Goal: Transaction & Acquisition: Purchase product/service

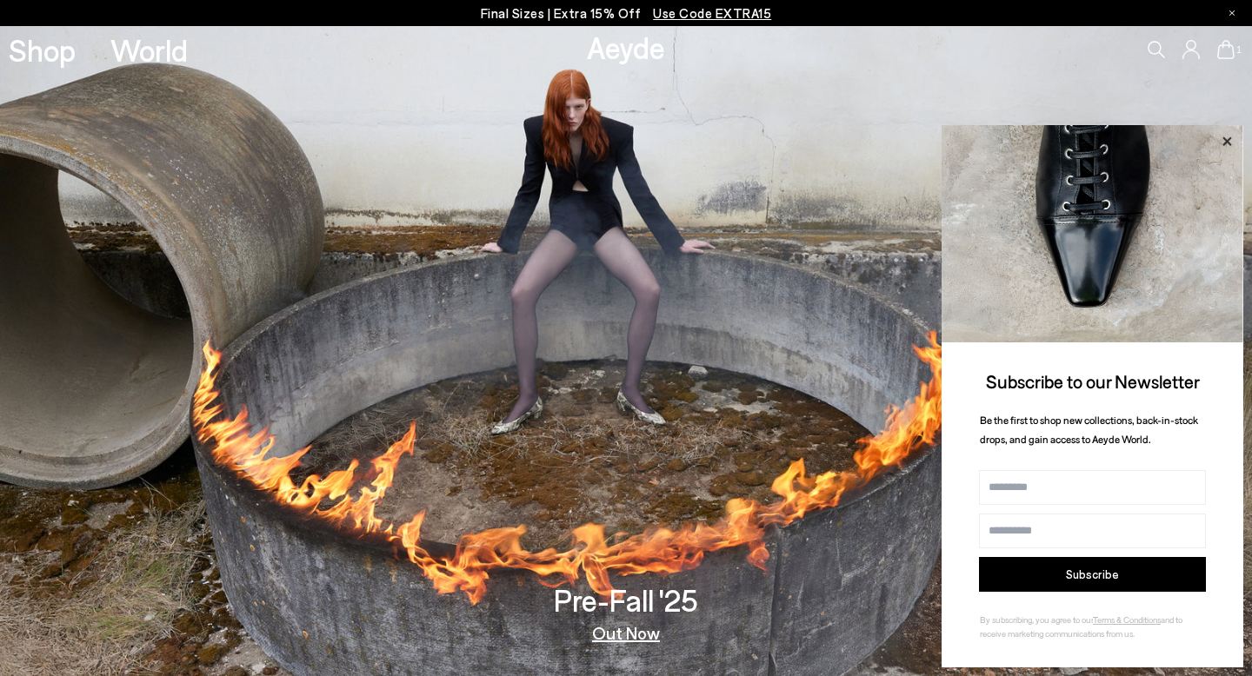
click at [1225, 144] on icon at bounding box center [1226, 141] width 23 height 23
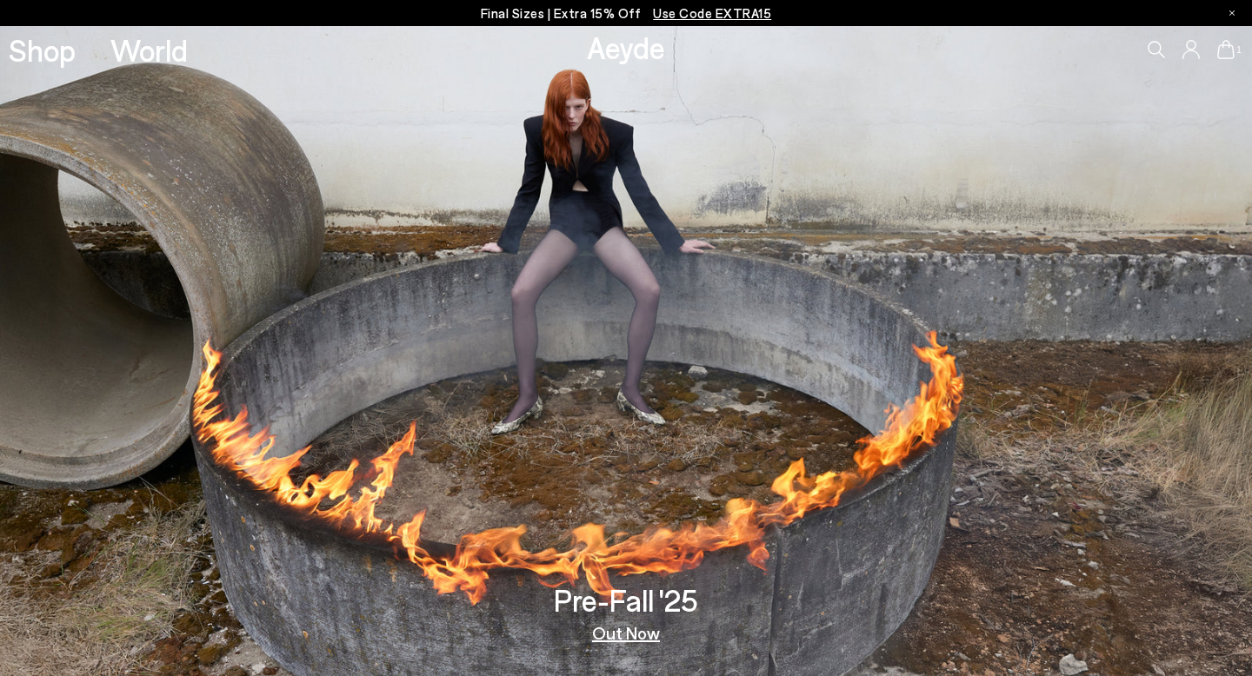
click at [1231, 35] on div "1" at bounding box center [1042, 49] width 417 height 47
click at [1231, 43] on icon at bounding box center [1225, 49] width 17 height 19
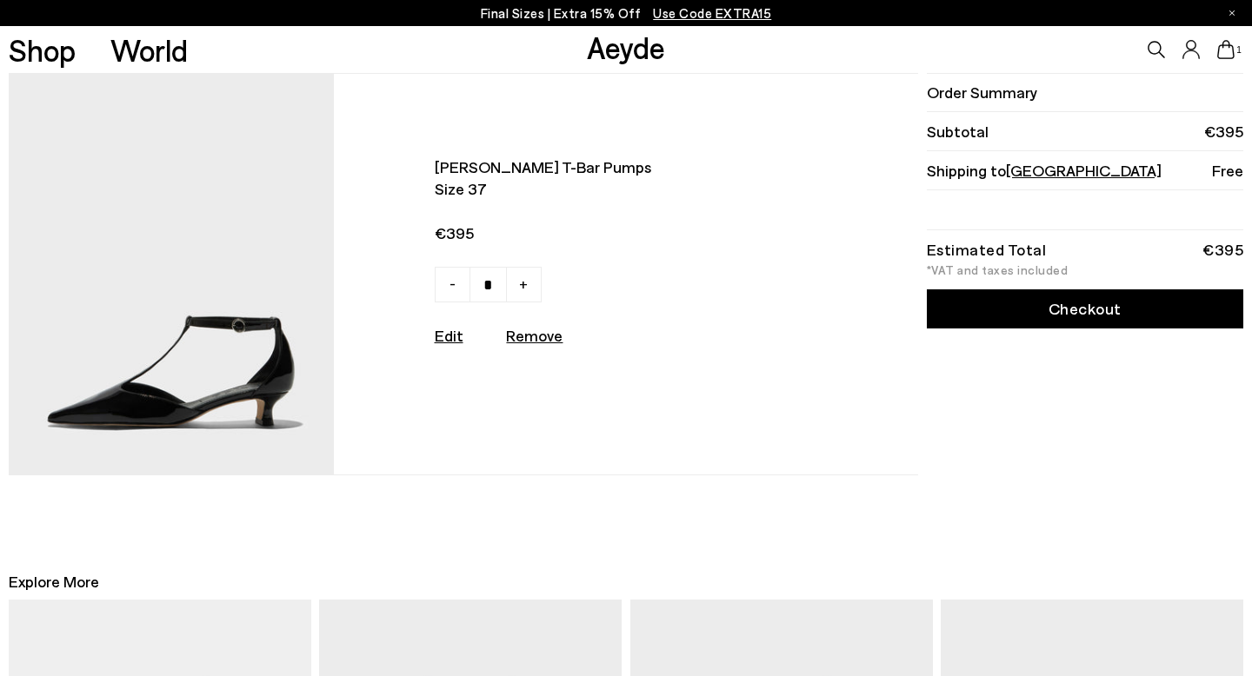
click at [1039, 306] on link "Checkout" at bounding box center [1085, 308] width 316 height 39
click at [1062, 321] on link "Checkout" at bounding box center [1085, 308] width 316 height 39
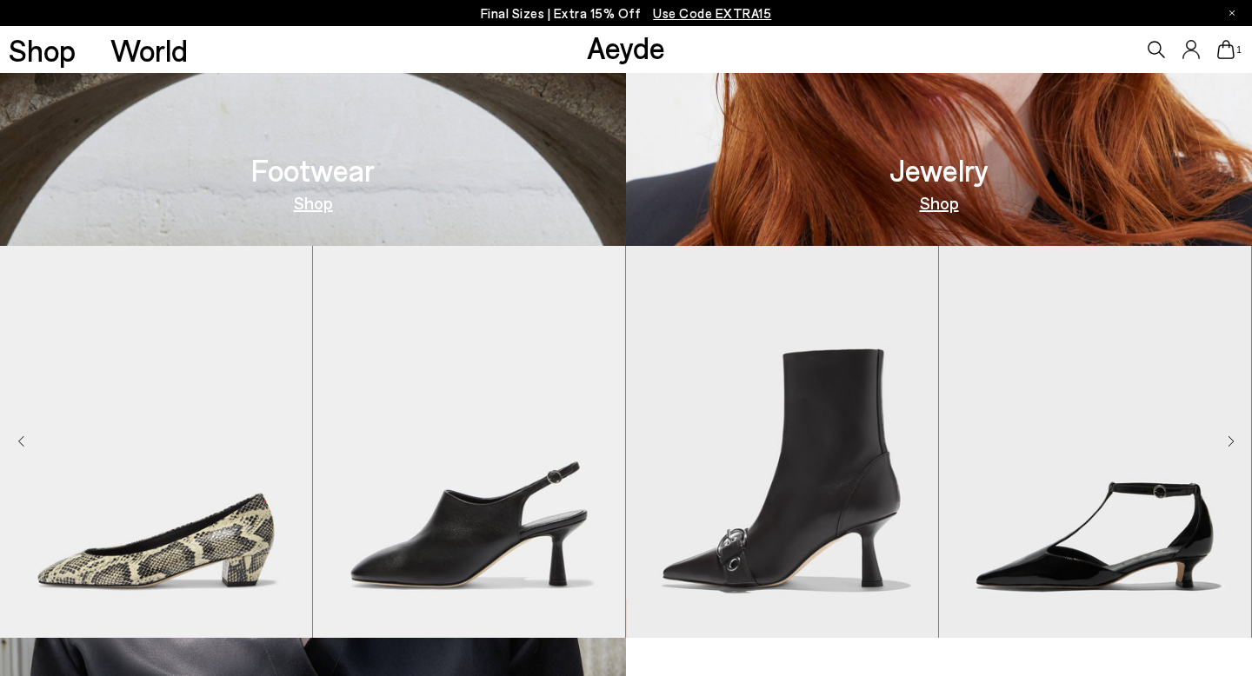
scroll to position [2927, 0]
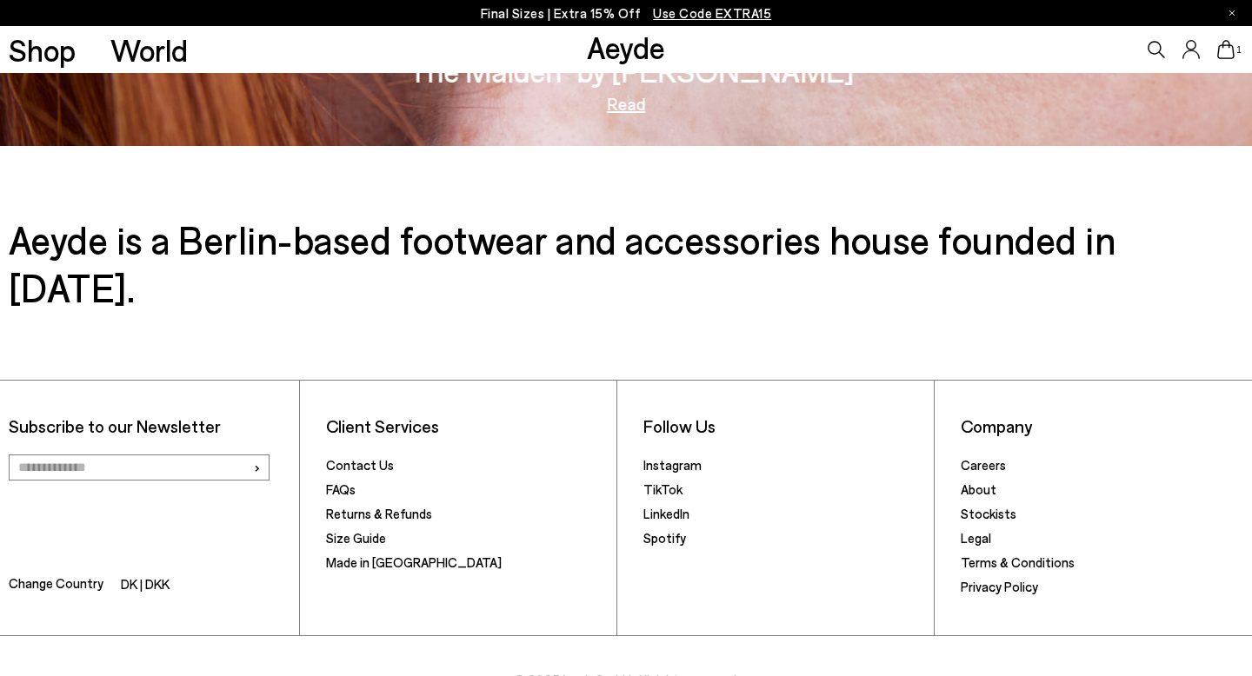
click at [82, 573] on span "Change Country" at bounding box center [56, 585] width 95 height 25
click at [157, 574] on li "DK | DKK" at bounding box center [145, 586] width 49 height 24
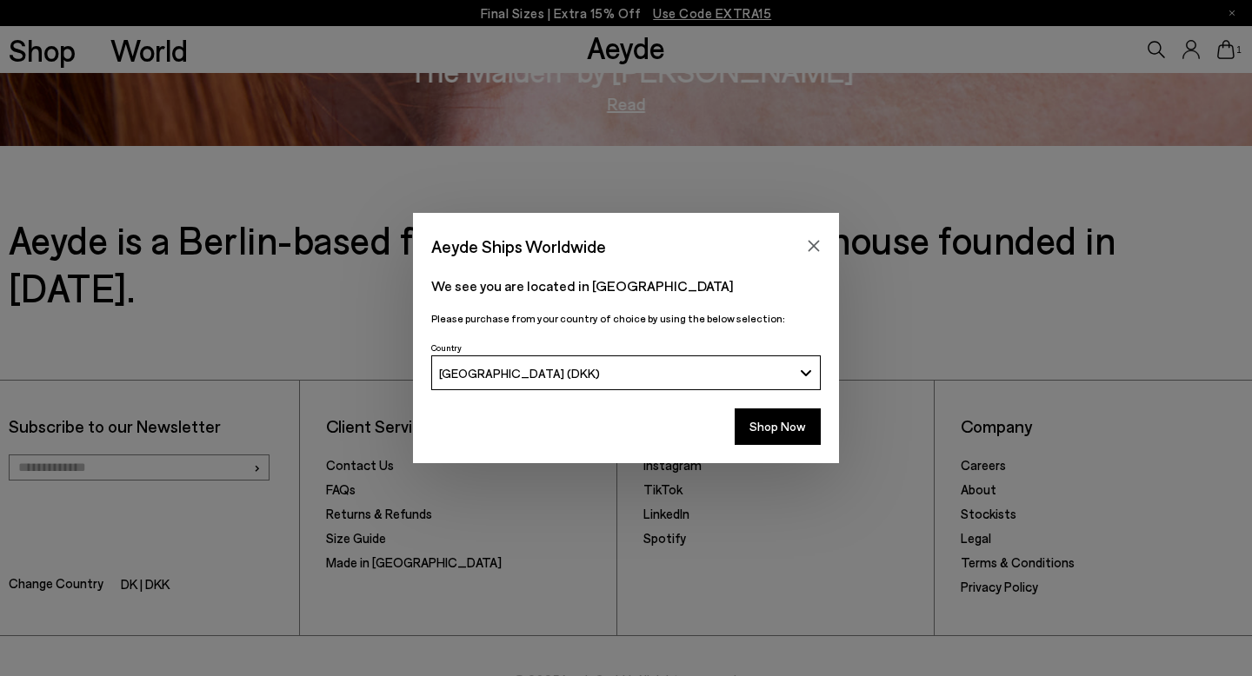
click at [535, 378] on div "[GEOGRAPHIC_DATA] (DKK)" at bounding box center [616, 373] width 354 height 15
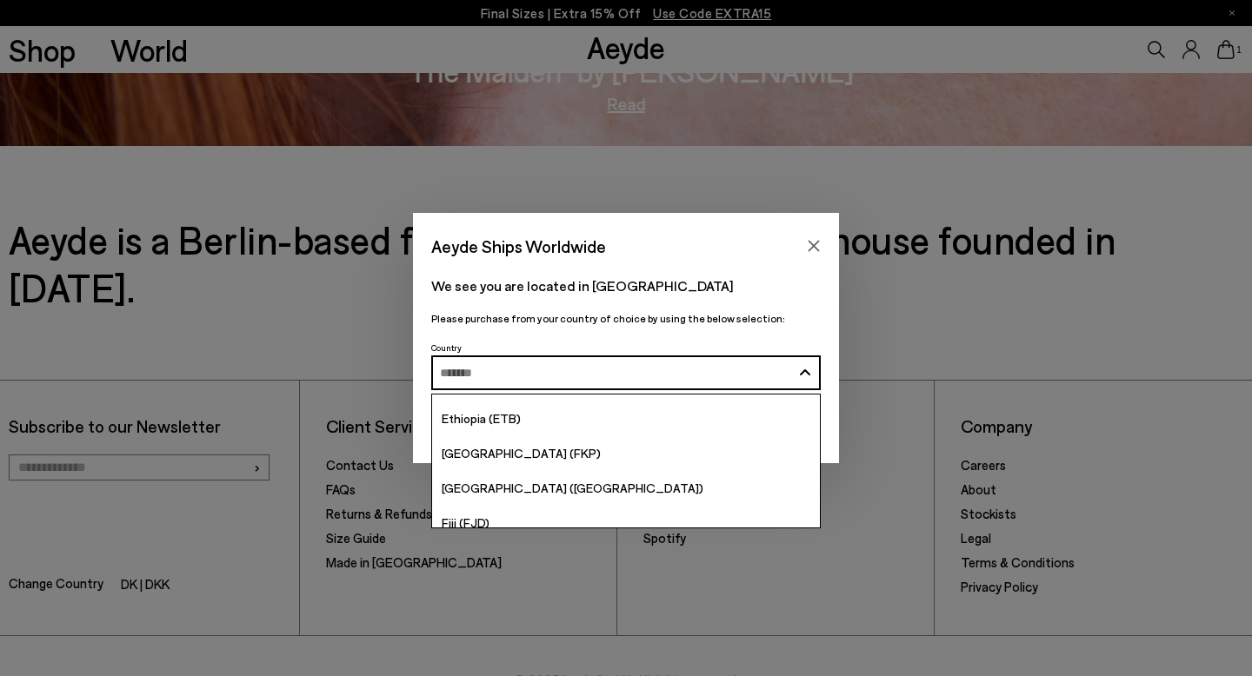
scroll to position [2039, 0]
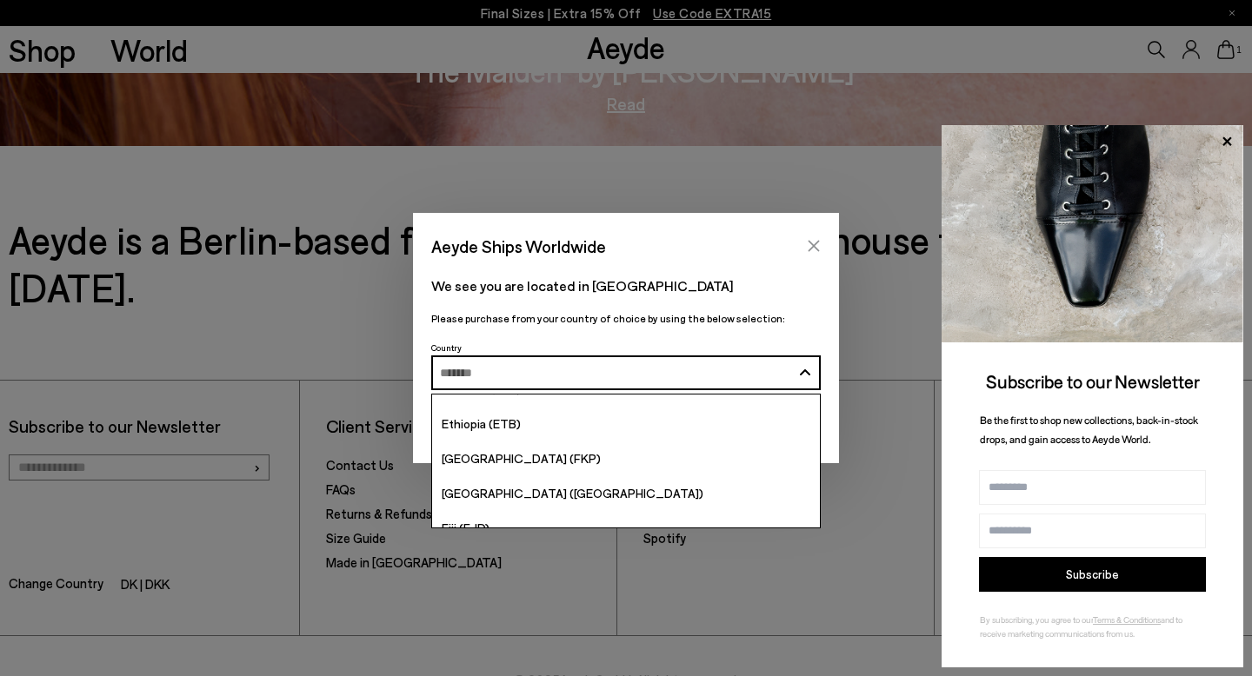
click at [823, 242] on button "Close" at bounding box center [814, 246] width 26 height 26
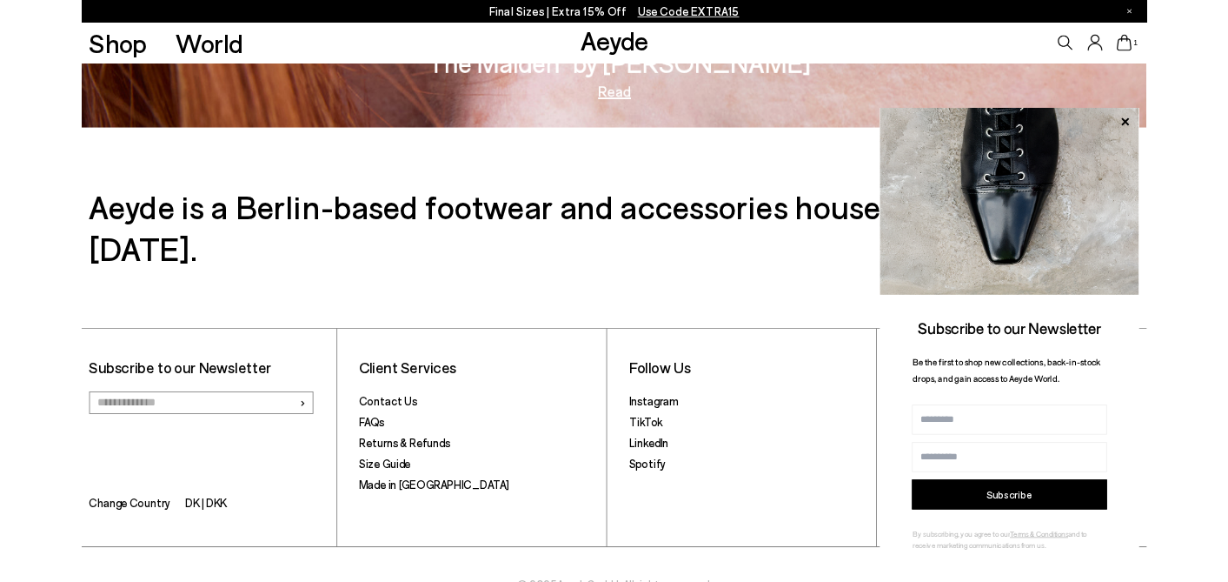
scroll to position [2920, 0]
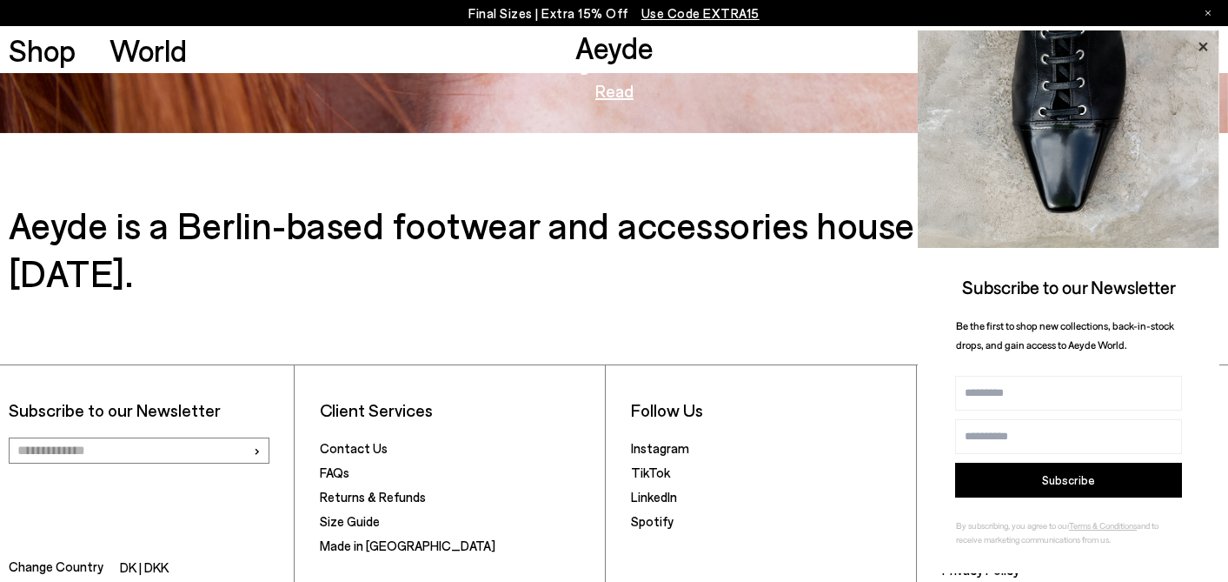
click at [1208, 46] on icon at bounding box center [1203, 47] width 23 height 23
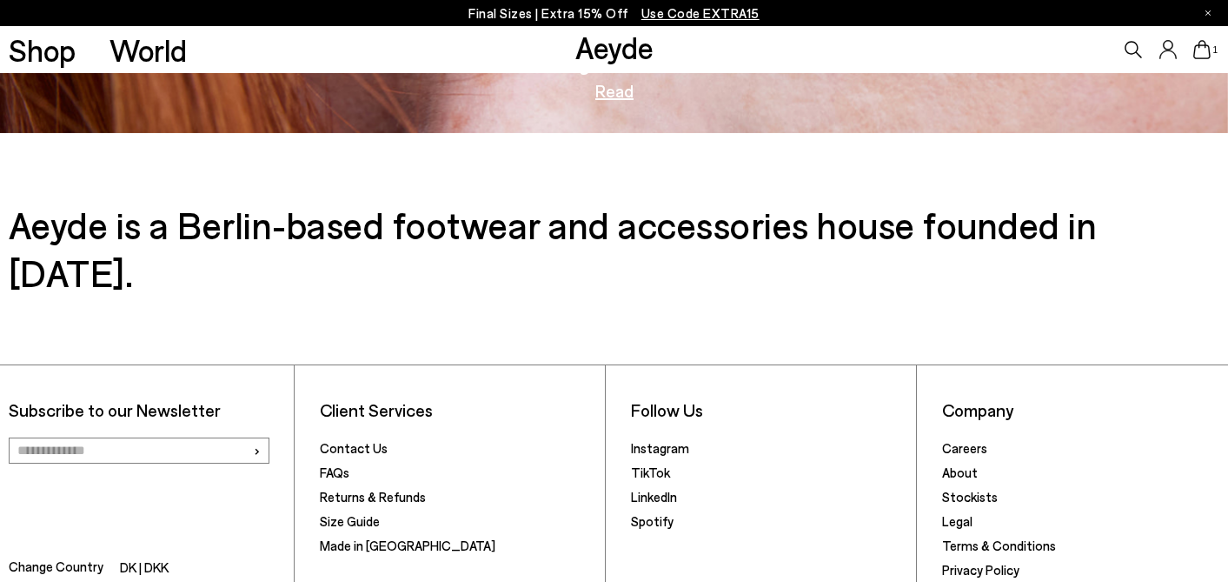
click at [1187, 49] on div "1" at bounding box center [1023, 49] width 409 height 47
click at [1200, 57] on icon at bounding box center [1201, 49] width 17 height 19
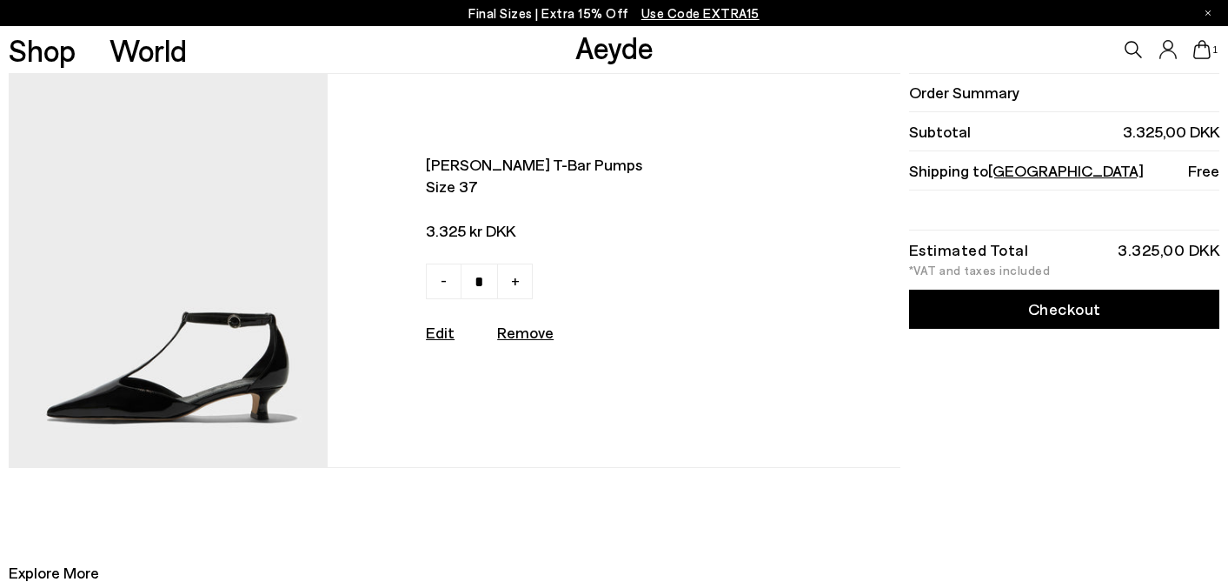
click at [1076, 302] on link "Checkout" at bounding box center [1064, 308] width 310 height 39
